Goal: Information Seeking & Learning: Learn about a topic

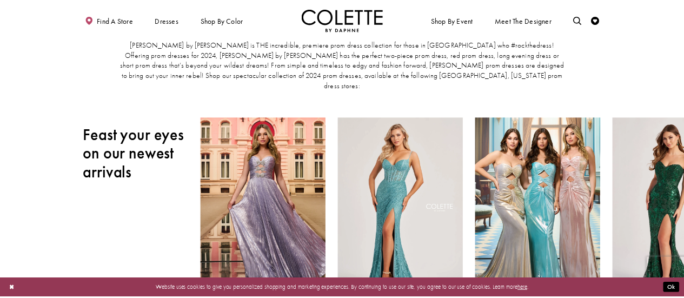
scroll to position [59, 0]
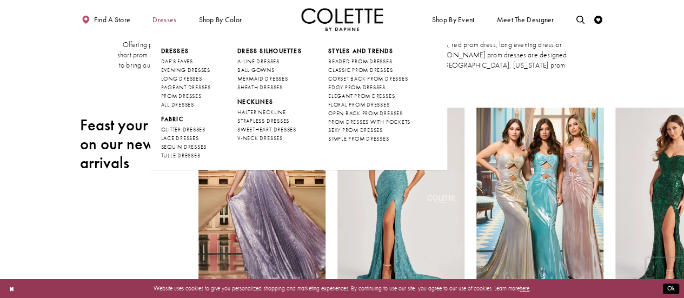
click at [167, 22] on span "Dresses" at bounding box center [164, 20] width 24 height 8
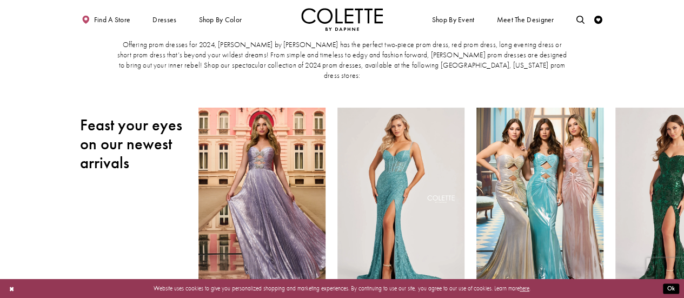
click at [51, 96] on section "Where to buy prom dresses in Salisbury, Maryland Colette by Daphne is THE incre…" at bounding box center [342, 43] width 684 height 128
click at [104, 23] on span "Find a store" at bounding box center [112, 20] width 37 height 8
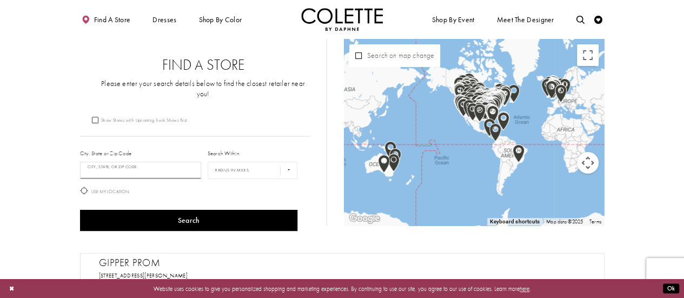
click at [96, 162] on input "City, State, or ZIP Code" at bounding box center [141, 170] width 122 height 17
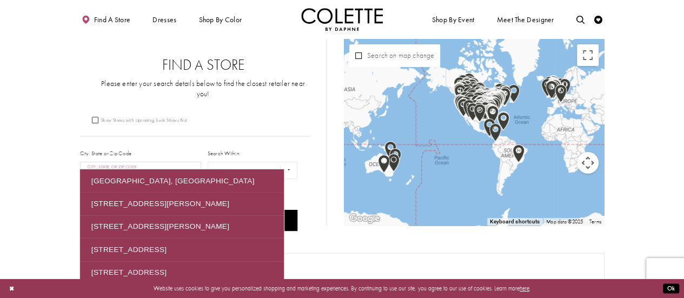
click at [80, 210] on button "Search" at bounding box center [189, 220] width 218 height 21
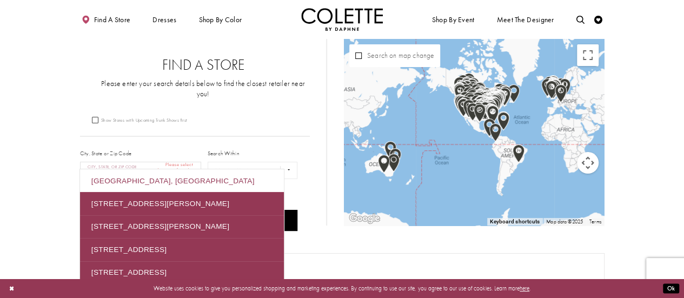
click at [128, 181] on div "Salisbury, MD 21804, USA" at bounding box center [182, 180] width 204 height 23
type input "**********"
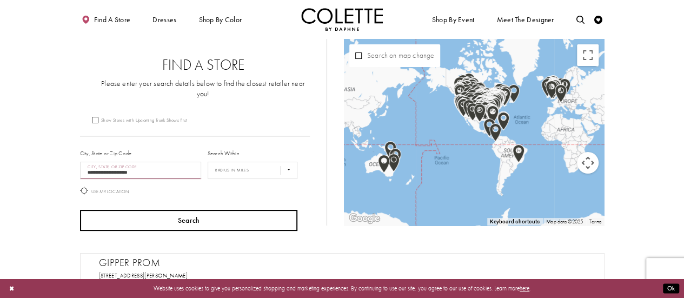
click at [101, 213] on button "Search" at bounding box center [189, 220] width 218 height 21
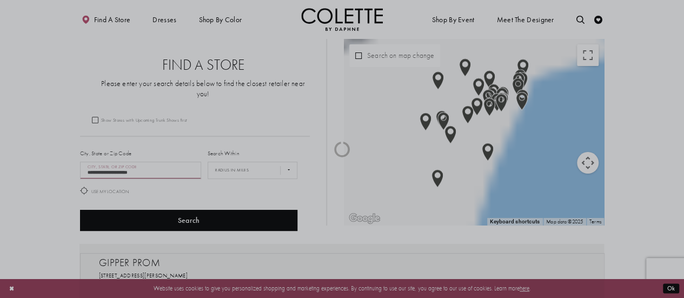
click at [102, 213] on div at bounding box center [342, 149] width 684 height 298
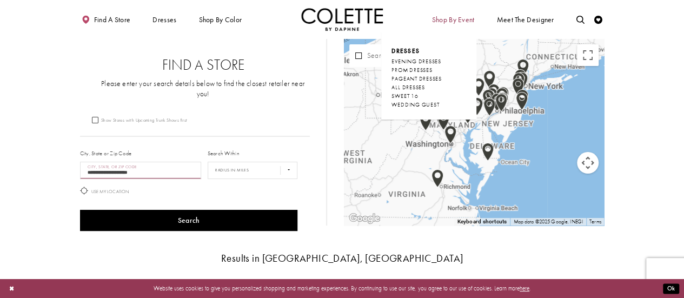
click at [453, 17] on span "Shop By Event" at bounding box center [453, 20] width 43 height 8
click at [411, 93] on span "SWEET 16" at bounding box center [404, 95] width 26 height 7
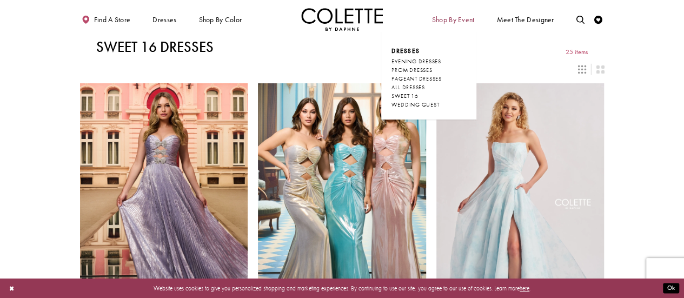
click at [456, 19] on span "Shop By Event" at bounding box center [453, 20] width 43 height 8
click at [425, 69] on span "PROM DRESSES" at bounding box center [411, 70] width 41 height 7
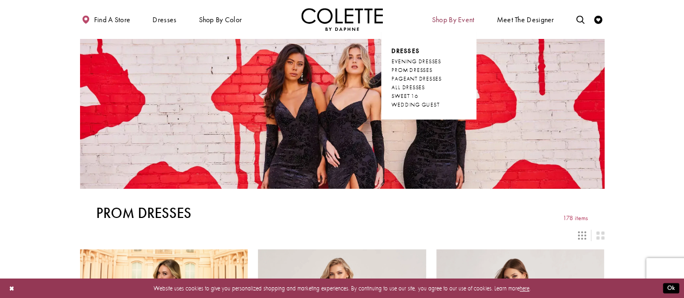
click at [458, 14] on span "Shop By Event" at bounding box center [453, 19] width 46 height 23
click at [439, 106] on span "WEDDING GUEST" at bounding box center [415, 104] width 48 height 7
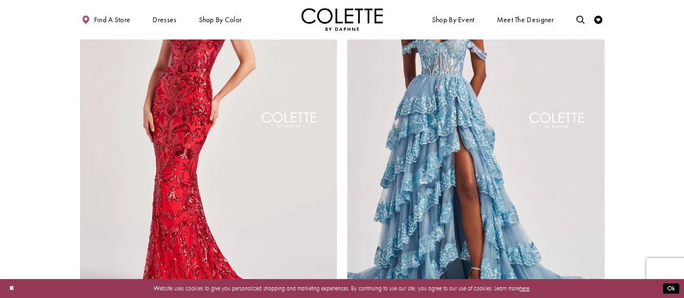
scroll to position [1291, 0]
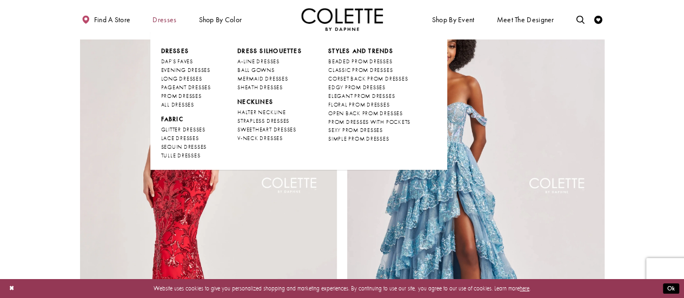
click at [161, 19] on span "Dresses" at bounding box center [164, 20] width 24 height 8
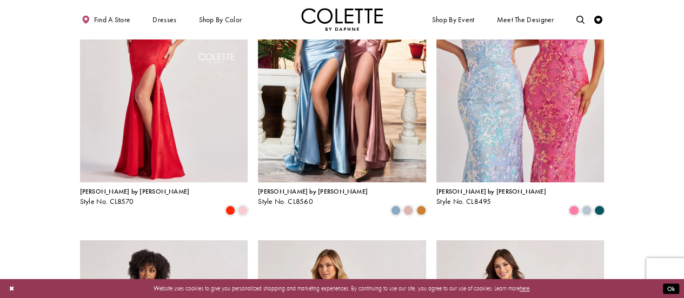
scroll to position [0, 0]
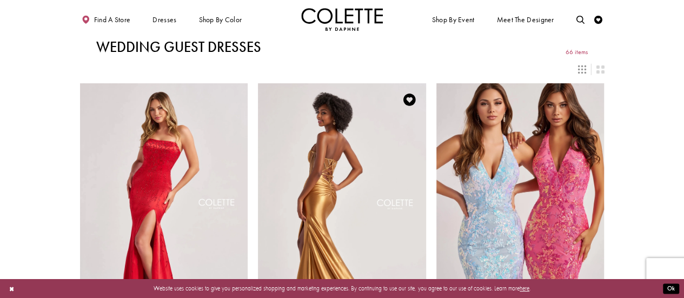
click at [333, 170] on img "Visit Colette by Daphne Style No. CL8560 Page" at bounding box center [342, 205] width 168 height 244
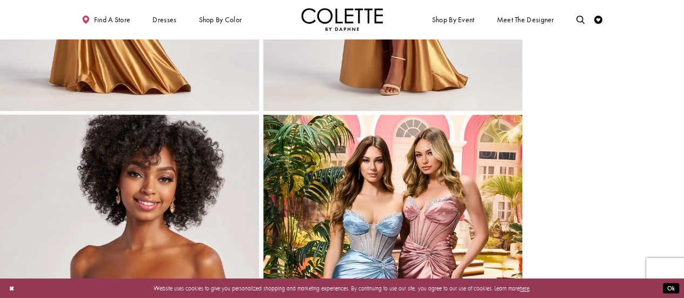
scroll to position [243, 0]
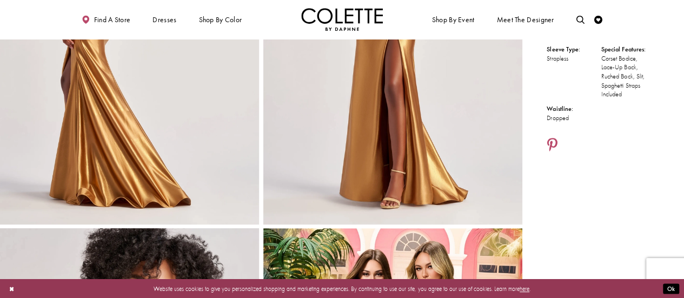
scroll to position [0, 0]
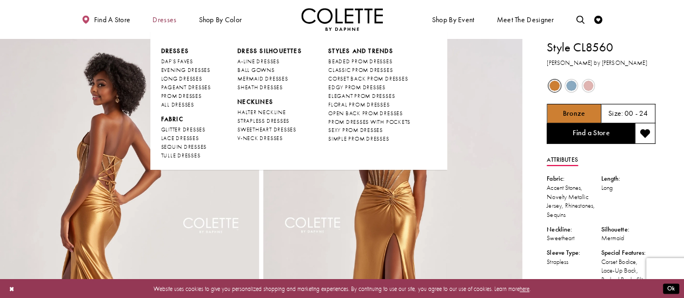
click at [160, 20] on span "Dresses" at bounding box center [164, 20] width 24 height 8
click at [350, 141] on span "SIMPLE PROM DRESSES" at bounding box center [358, 138] width 61 height 7
